Goal: Task Accomplishment & Management: Use online tool/utility

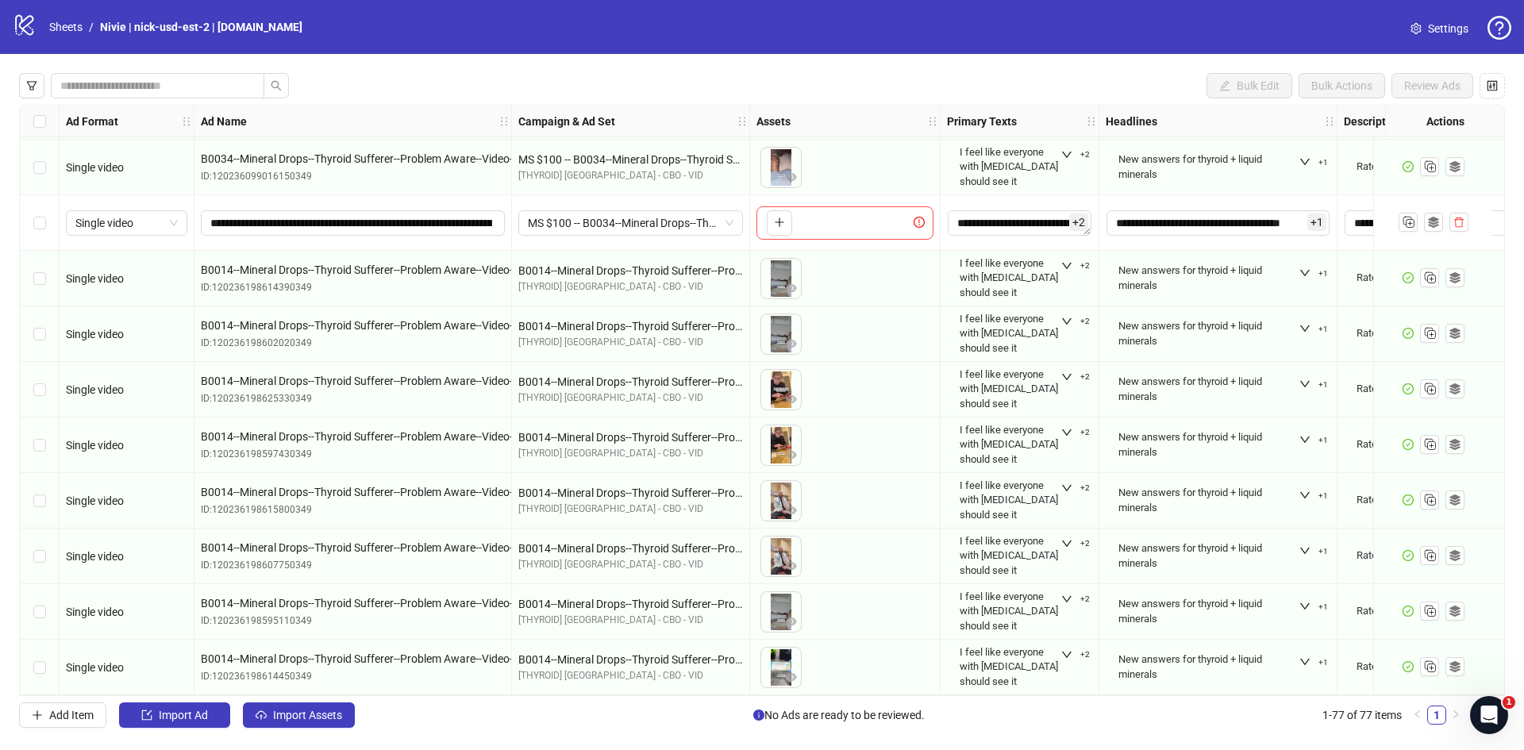
scroll to position [3726, 0]
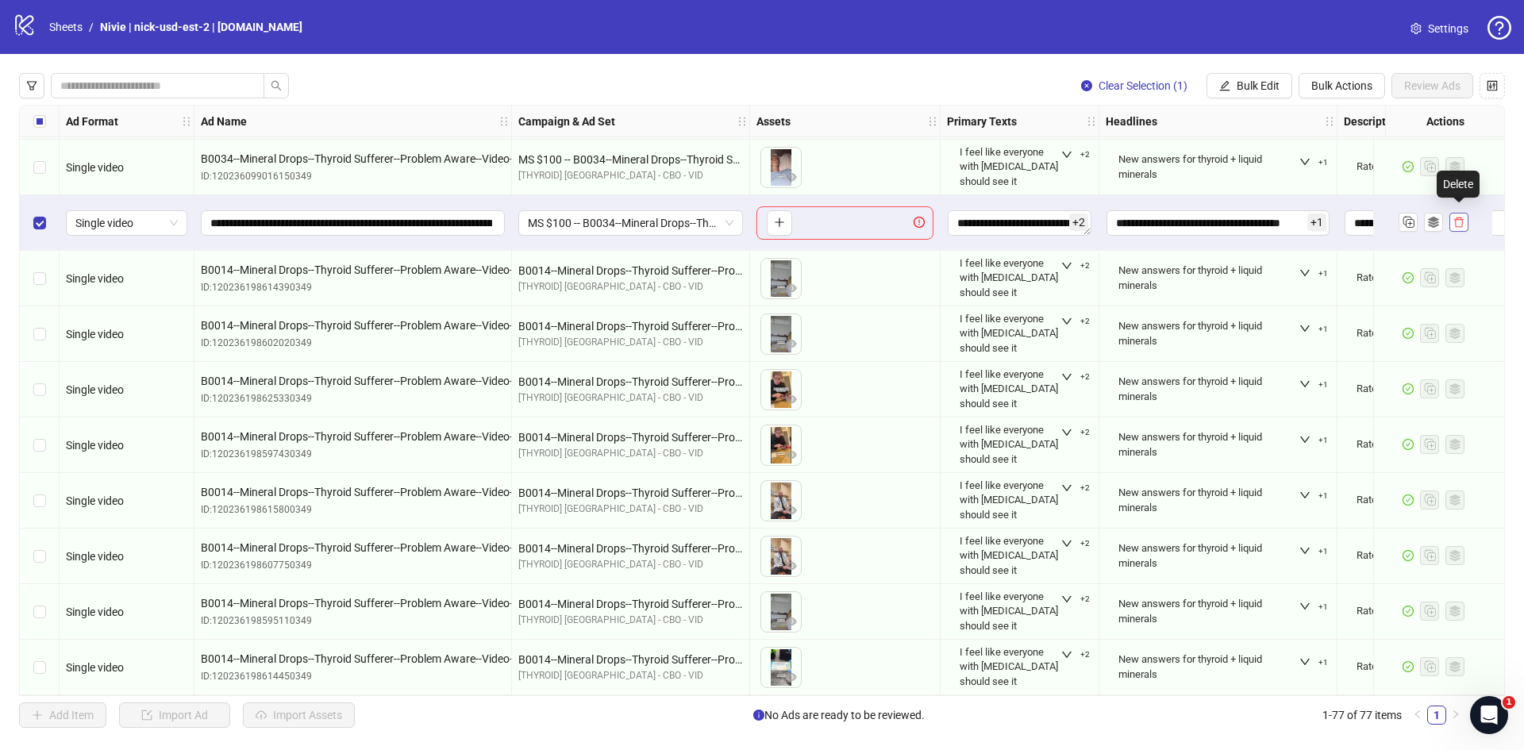
click at [1461, 218] on icon "delete" at bounding box center [1458, 222] width 11 height 11
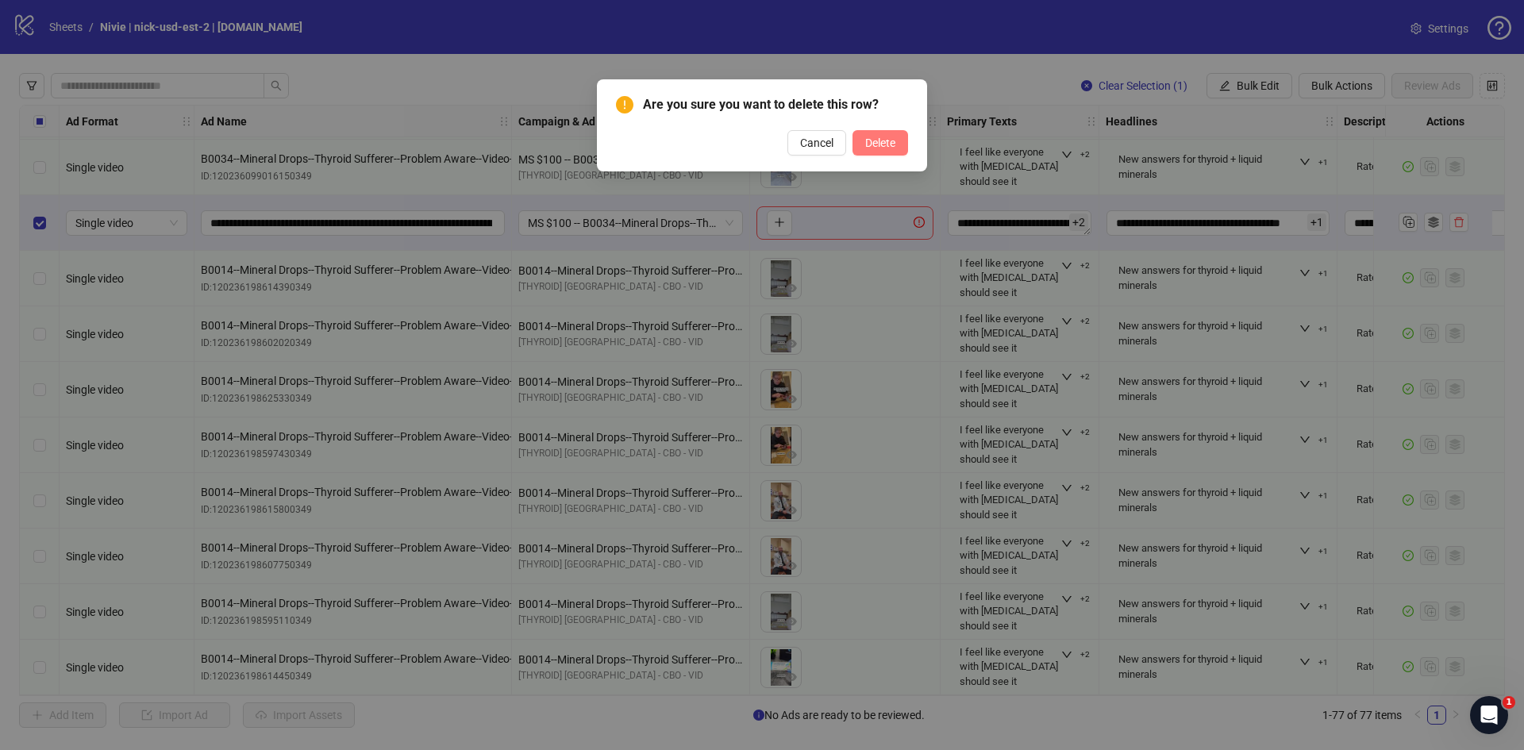
click at [881, 148] on span "Delete" at bounding box center [880, 142] width 30 height 13
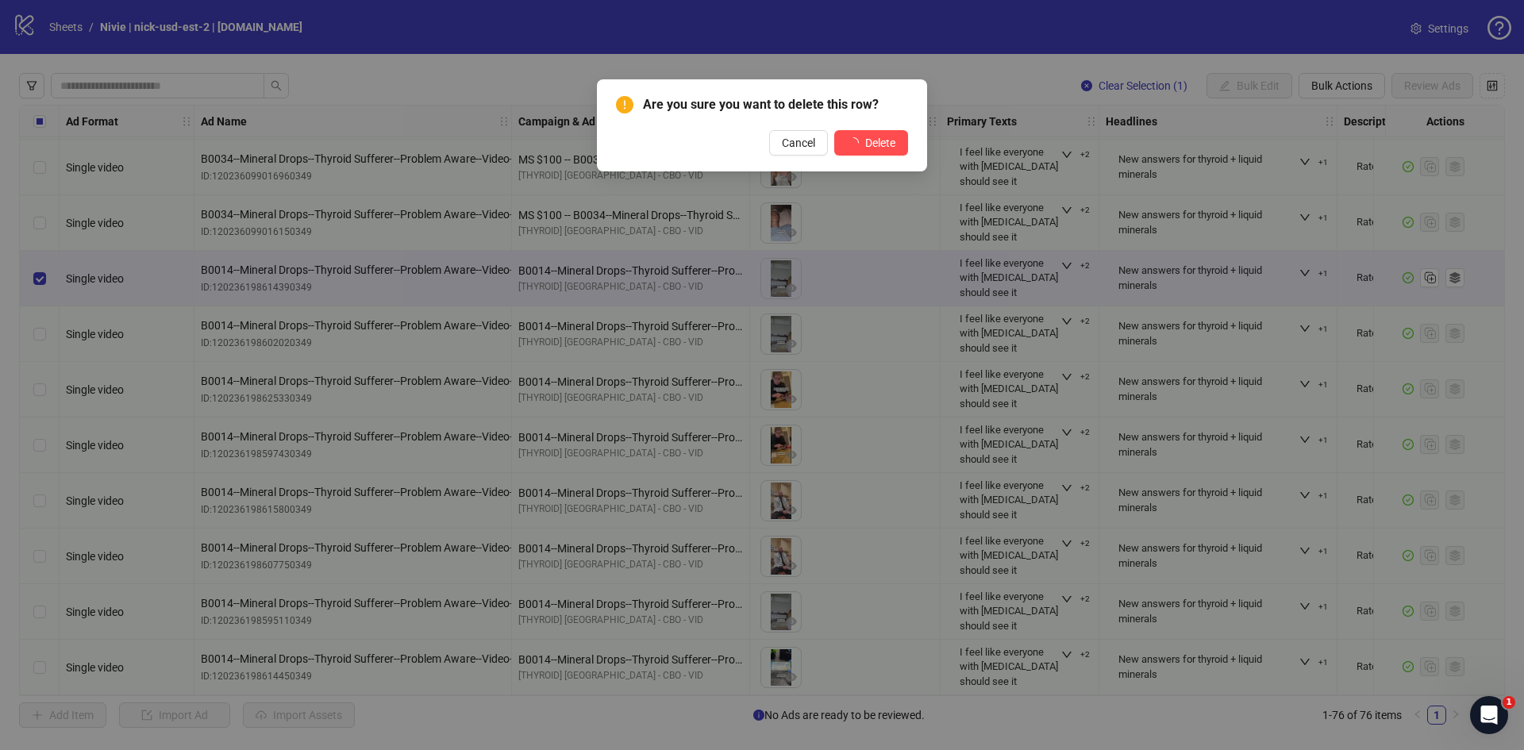
scroll to position [3670, 0]
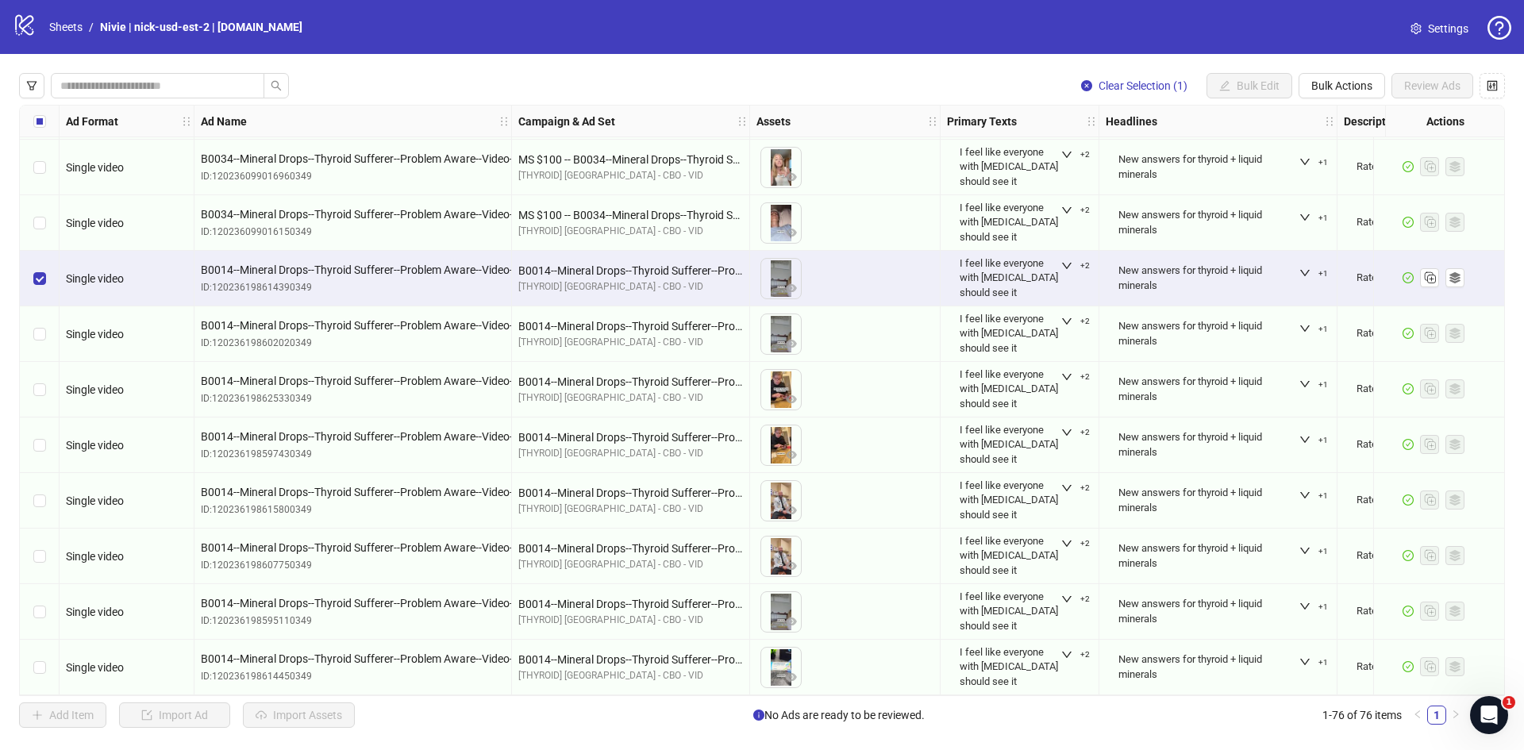
click at [41, 262] on div "Select row 69" at bounding box center [40, 279] width 40 height 56
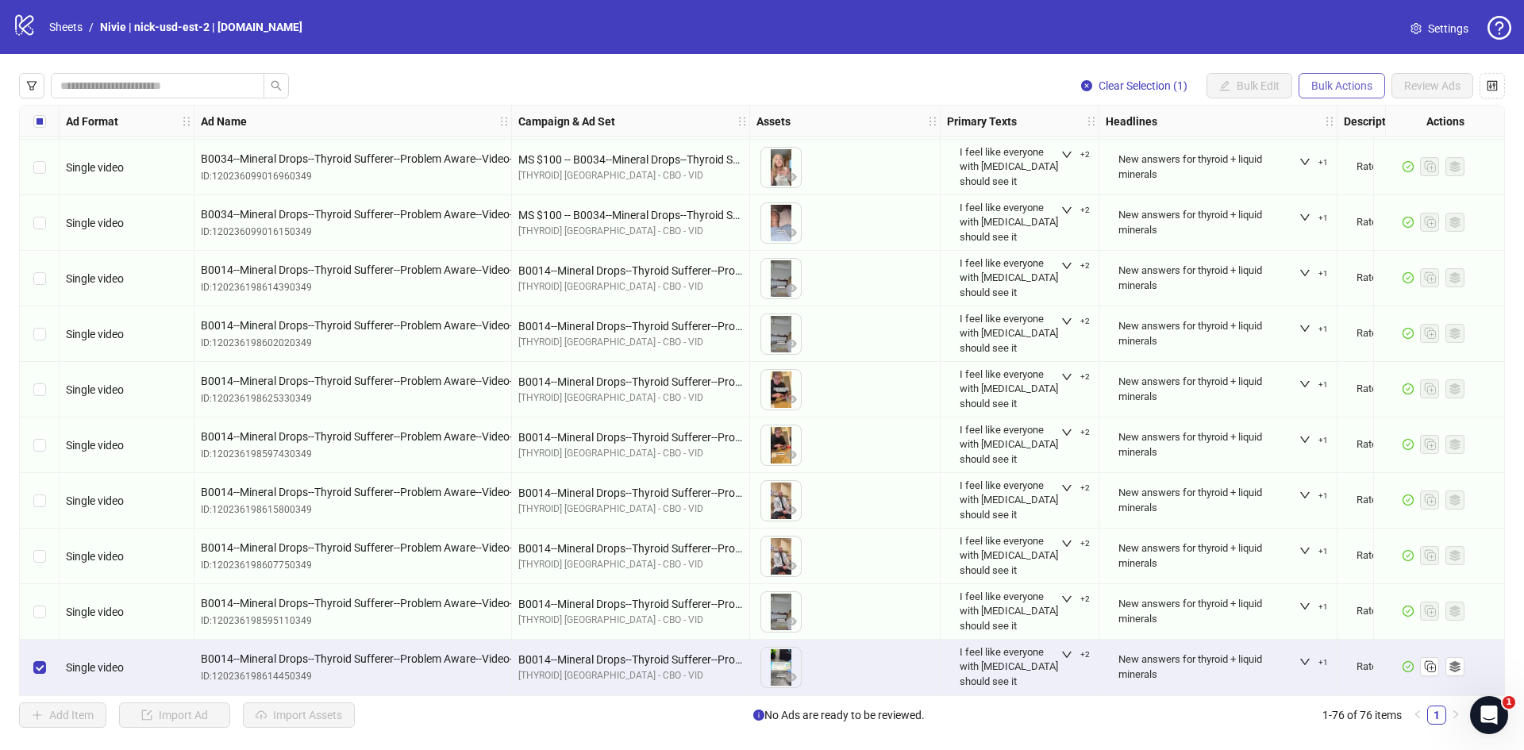
click at [1343, 89] on span "Bulk Actions" at bounding box center [1341, 85] width 61 height 13
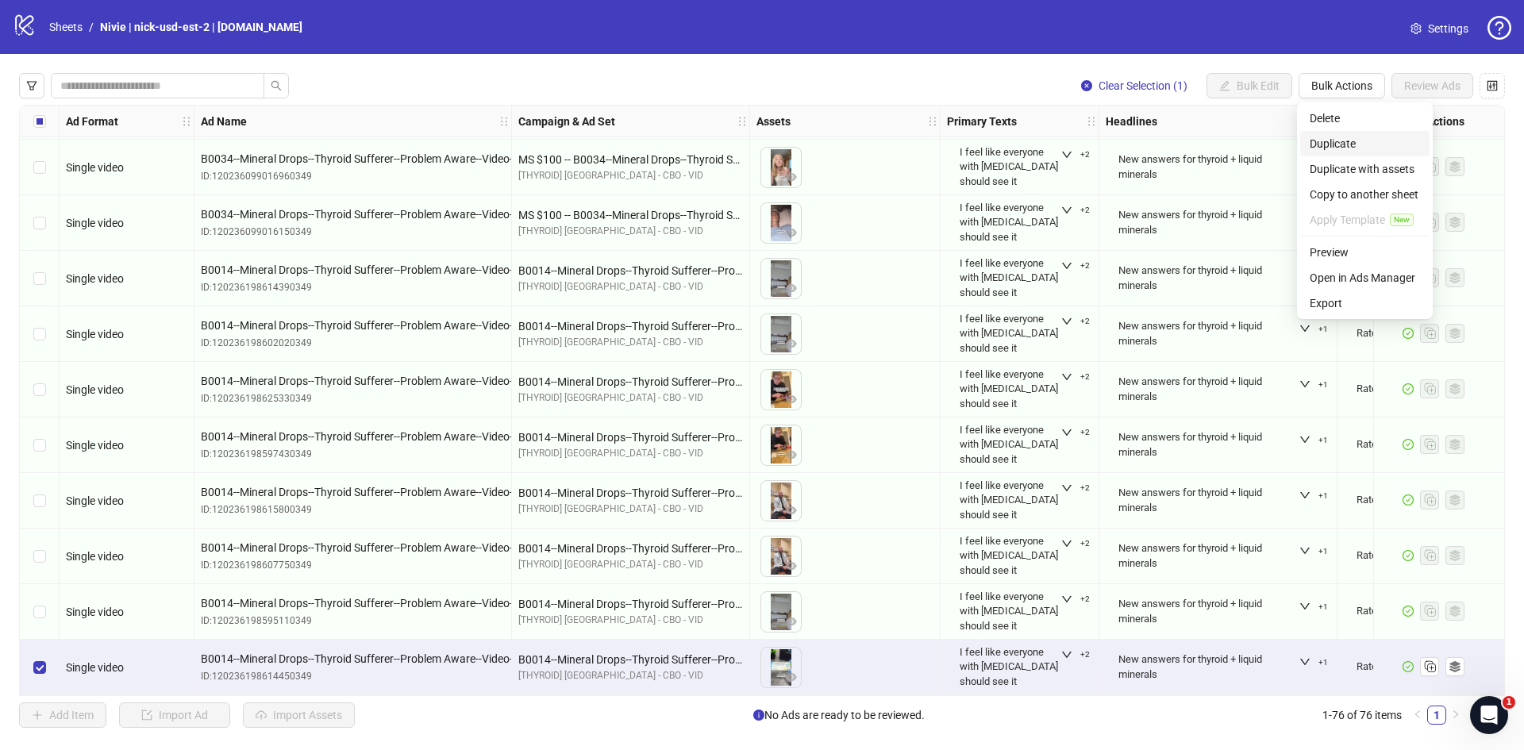
click at [1323, 140] on span "Duplicate" at bounding box center [1364, 143] width 110 height 17
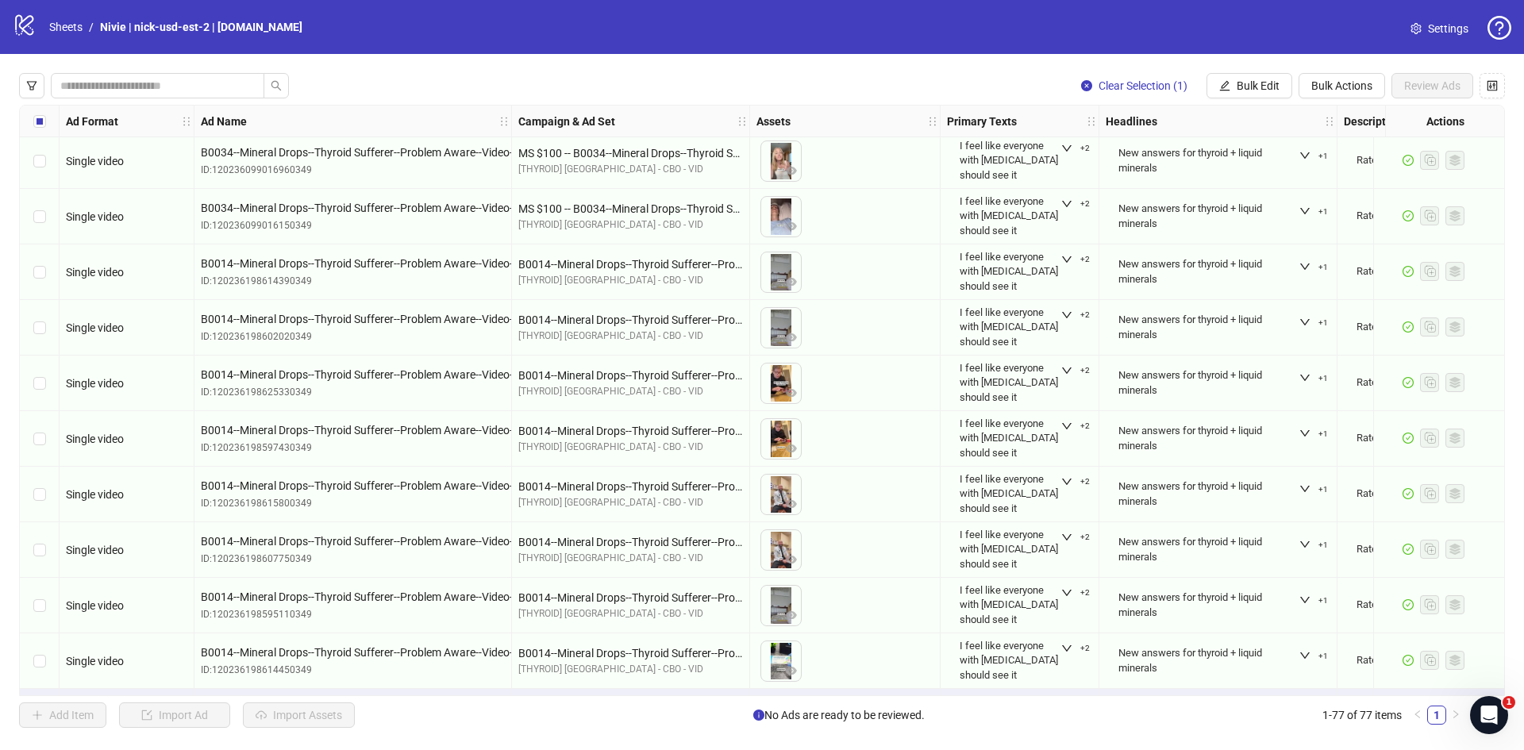
scroll to position [3726, 0]
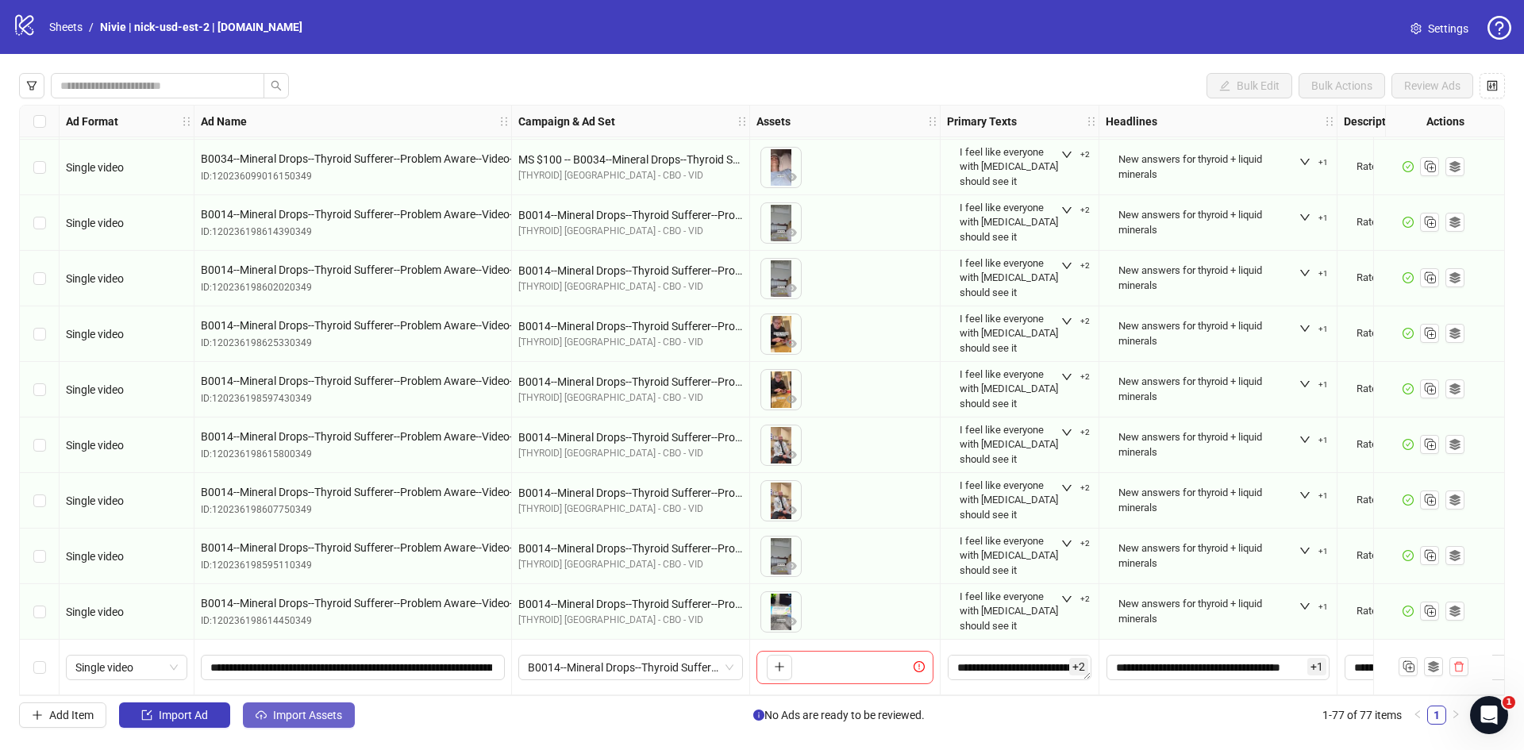
click at [284, 709] on span "Import Assets" at bounding box center [307, 715] width 69 height 13
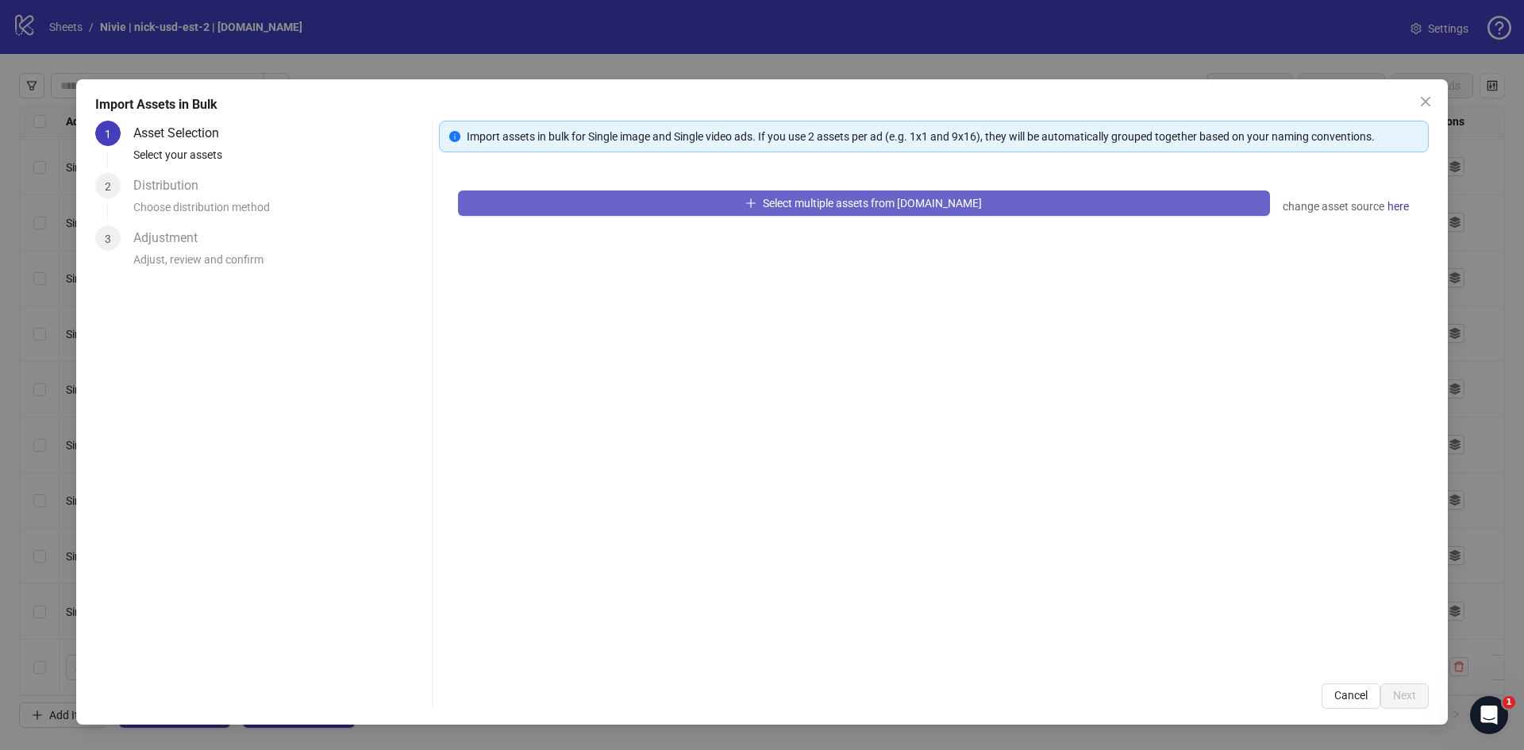
click at [796, 203] on span "Select multiple assets from [DOMAIN_NAME]" at bounding box center [872, 203] width 219 height 13
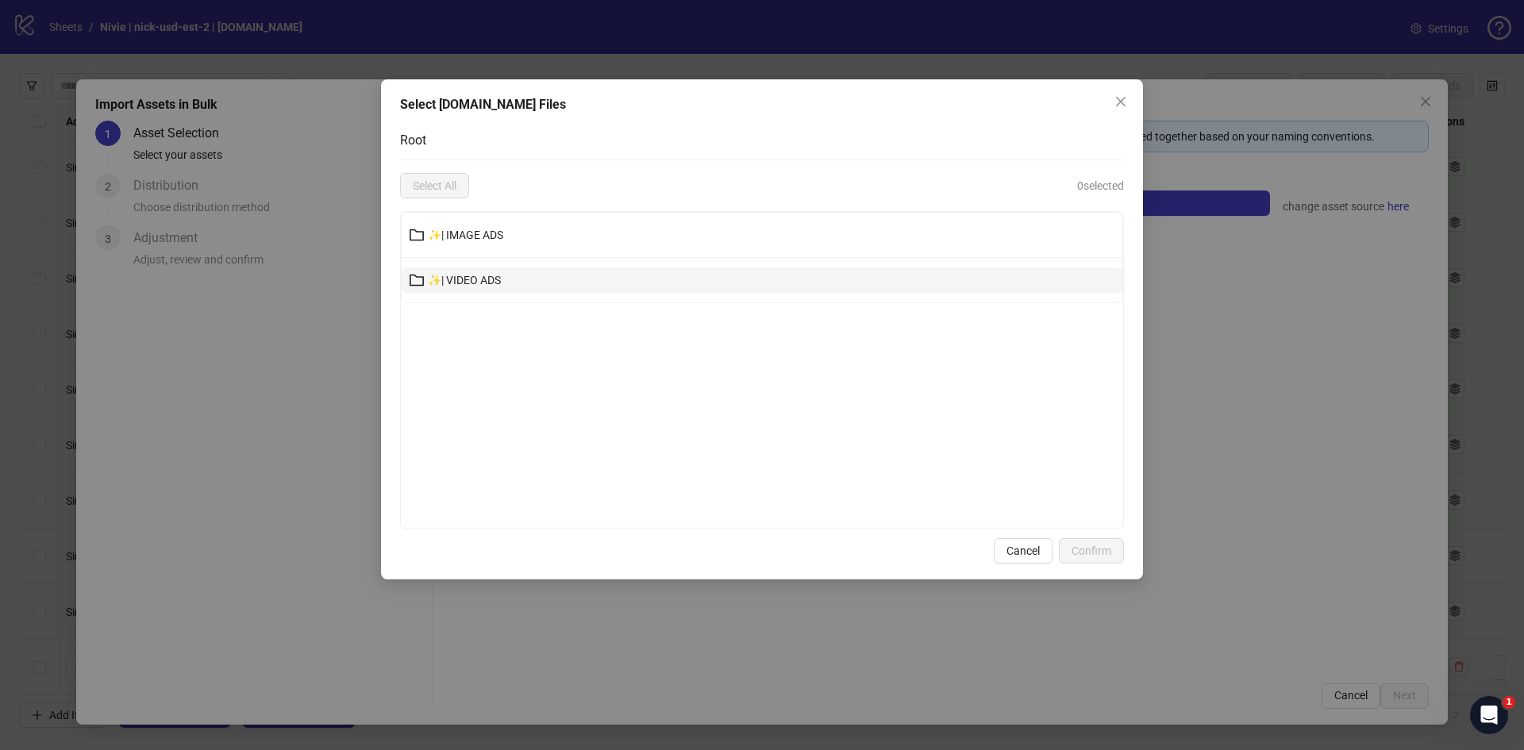
click at [700, 275] on button "✨| VIDEO ADS" at bounding box center [762, 279] width 721 height 25
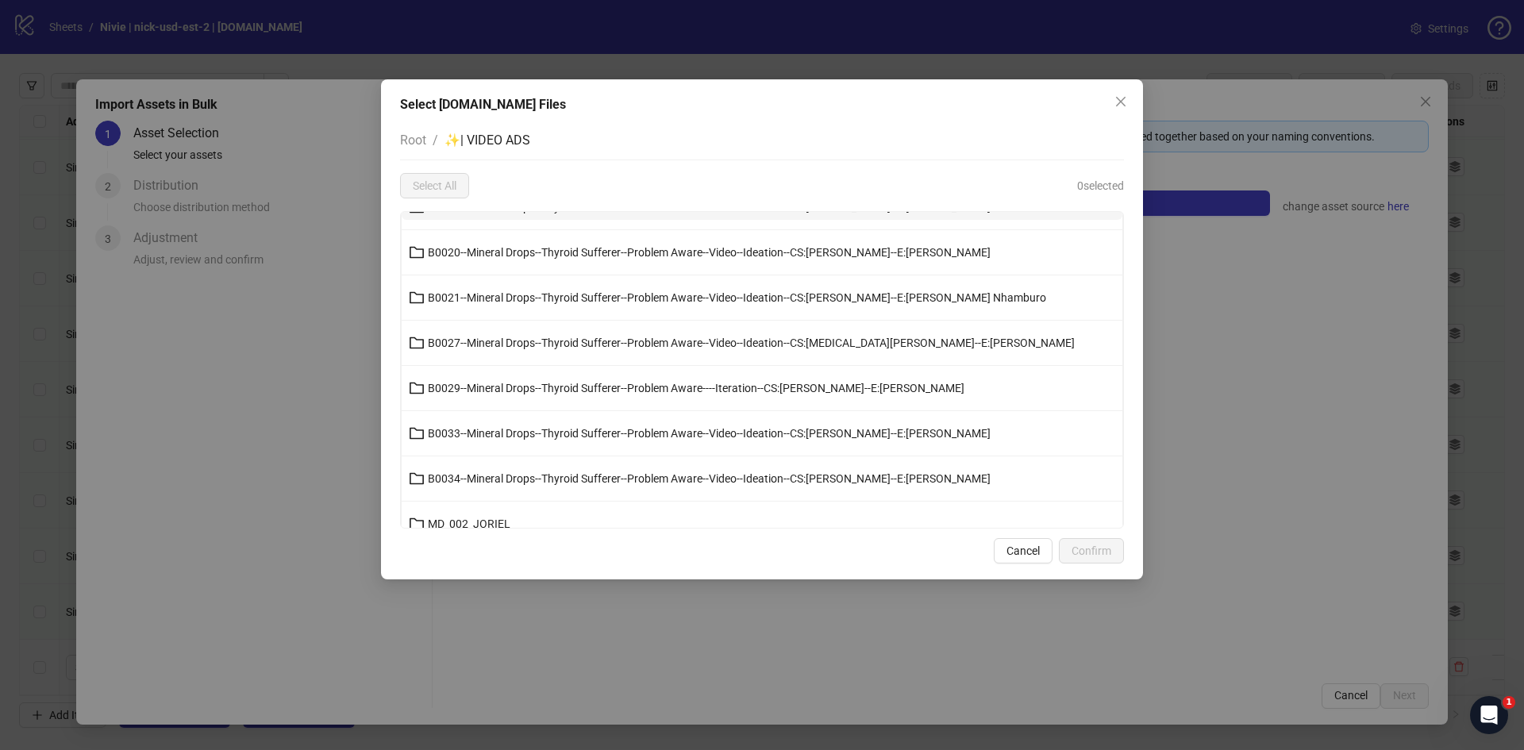
scroll to position [317, 0]
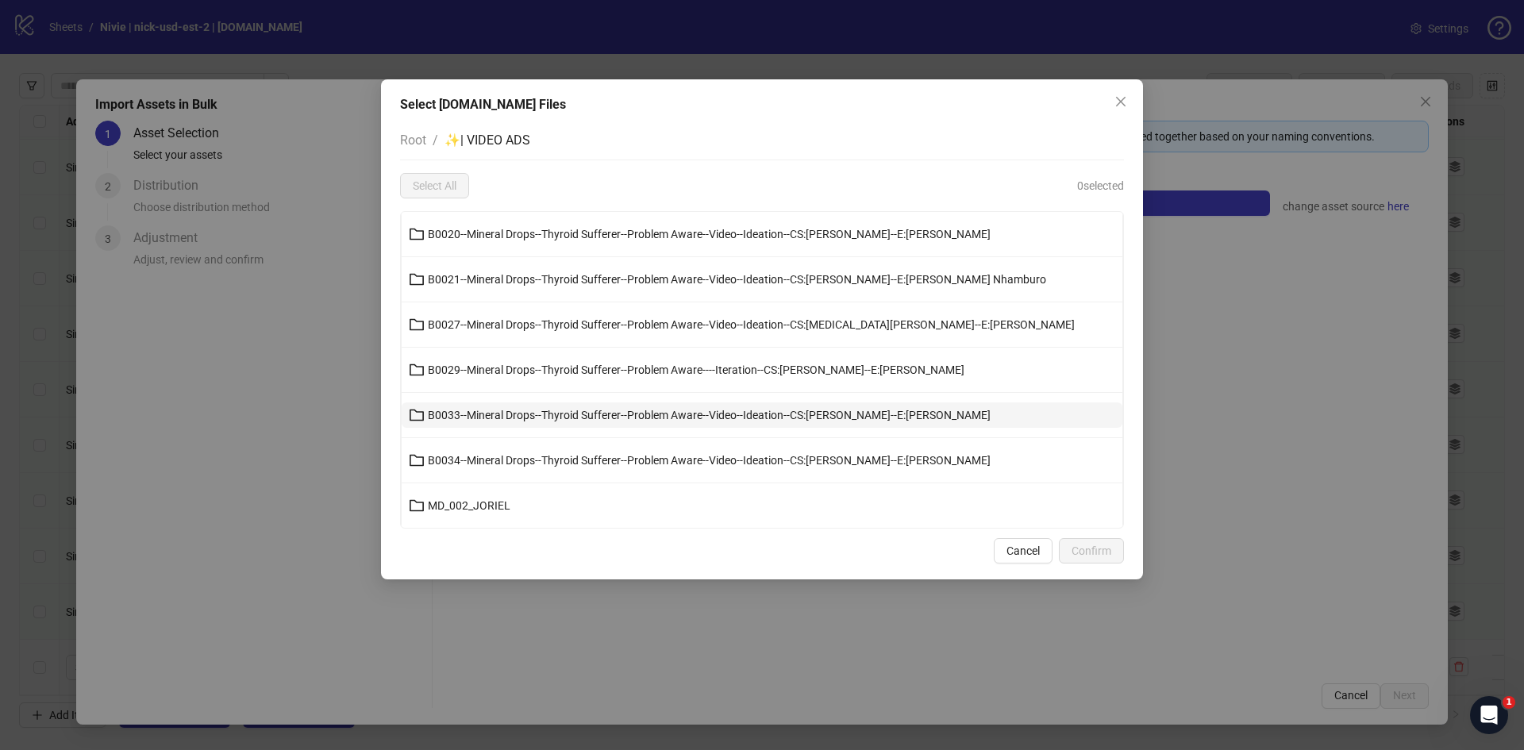
click at [474, 415] on span "B0033--Mineral Drops--Thyroid Sufferer--Problem Aware--Video--Ideation--CS:[PER…" at bounding box center [709, 415] width 563 height 13
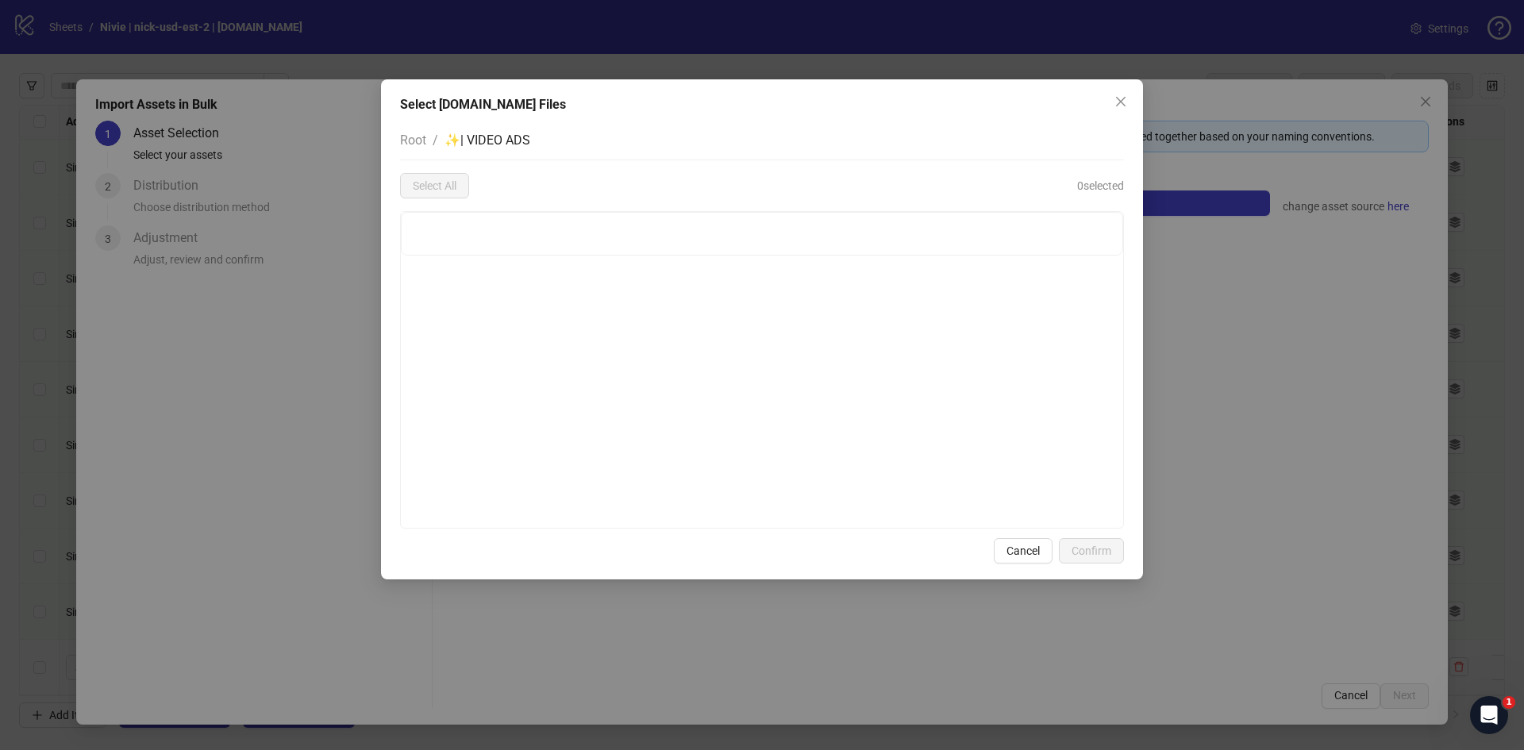
scroll to position [0, 0]
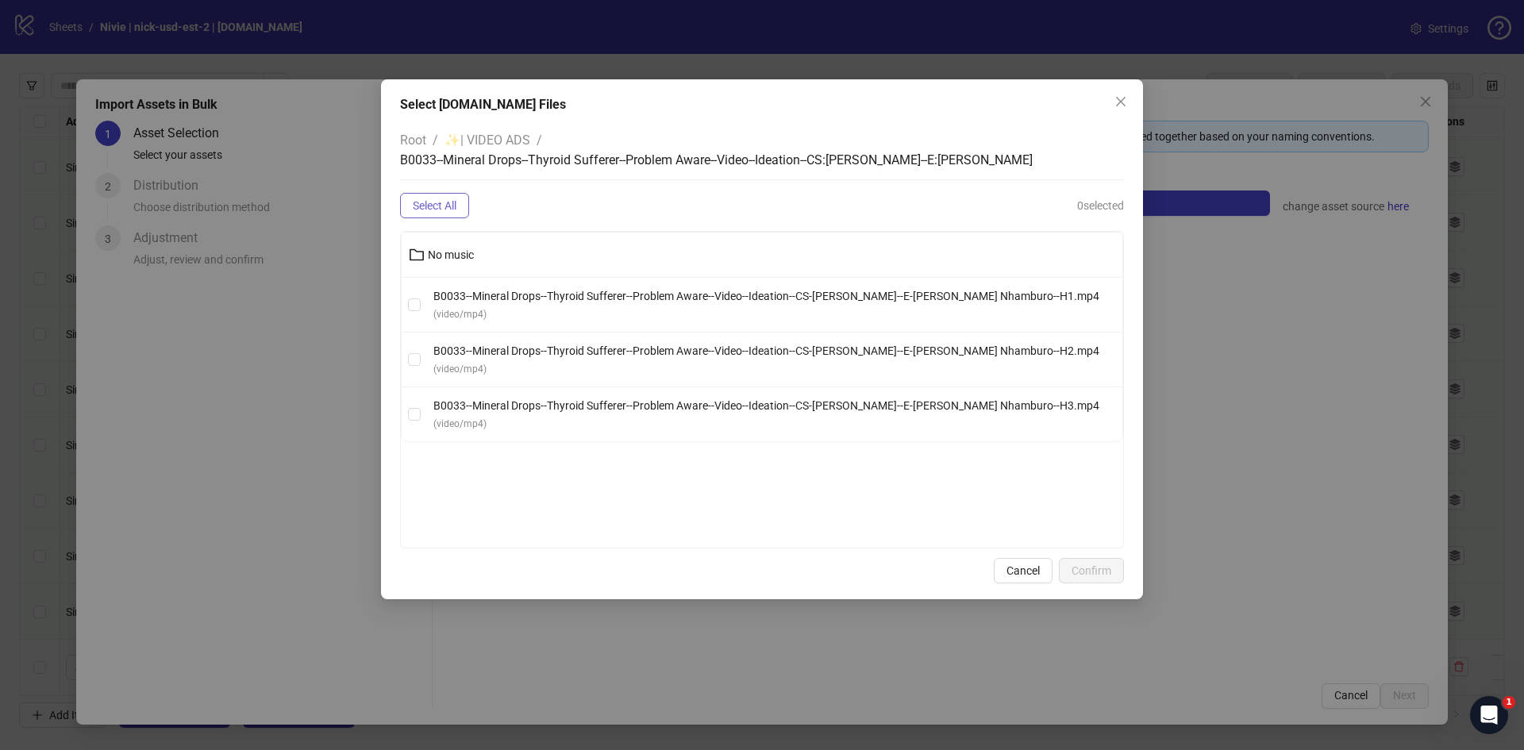
click at [455, 202] on span "Select All" at bounding box center [435, 205] width 44 height 13
click at [474, 294] on span "B0033--Mineral Drops--Thyroid Sufferer--Problem Aware--Video--Ideation--CS-[PER…" at bounding box center [766, 296] width 666 height 13
click at [465, 261] on span "No music" at bounding box center [451, 254] width 46 height 13
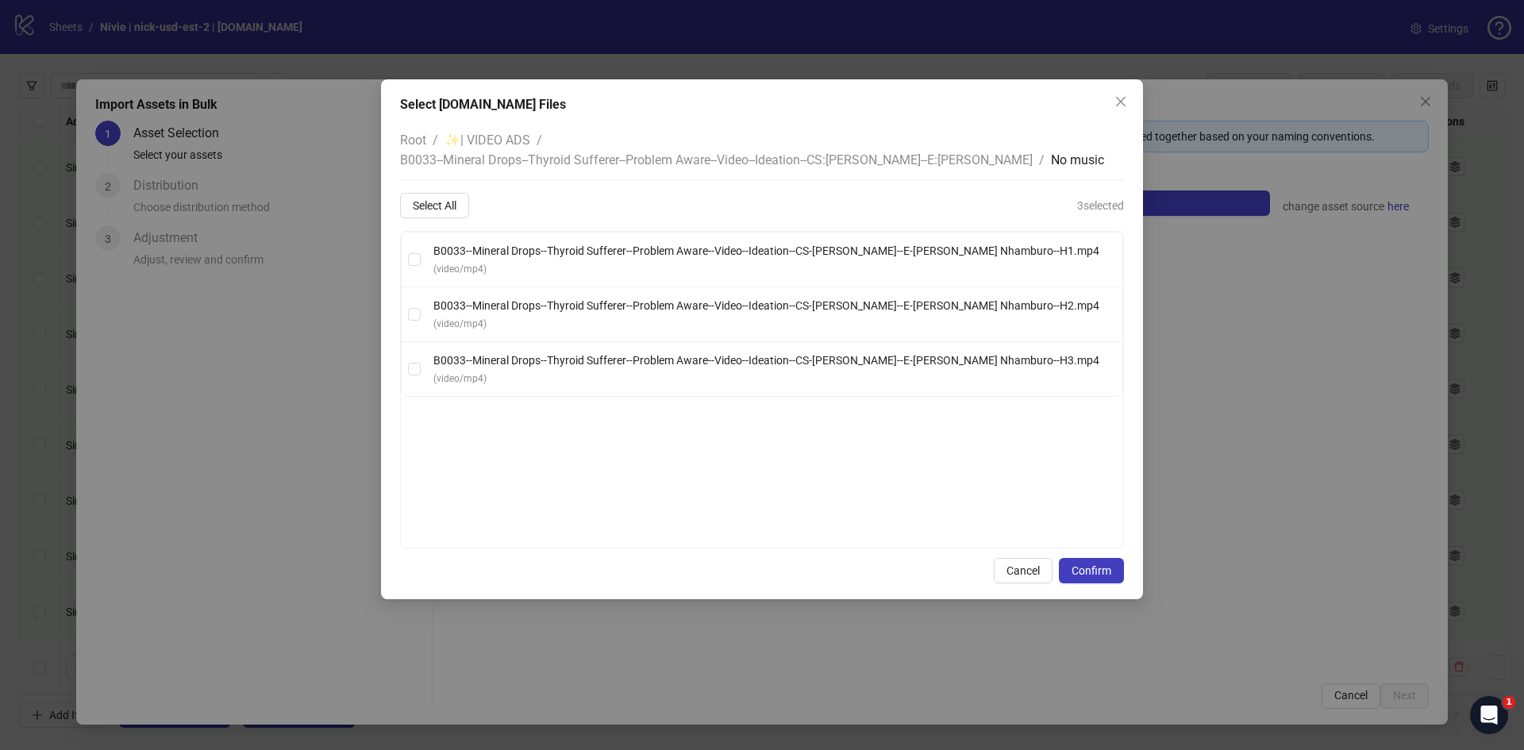
click at [993, 159] on span "B0033--Mineral Drops--Thyroid Sufferer--Problem Aware--Video--Ideation--CS:[PER…" at bounding box center [716, 159] width 632 height 15
